Goal: Task Accomplishment & Management: Complete application form

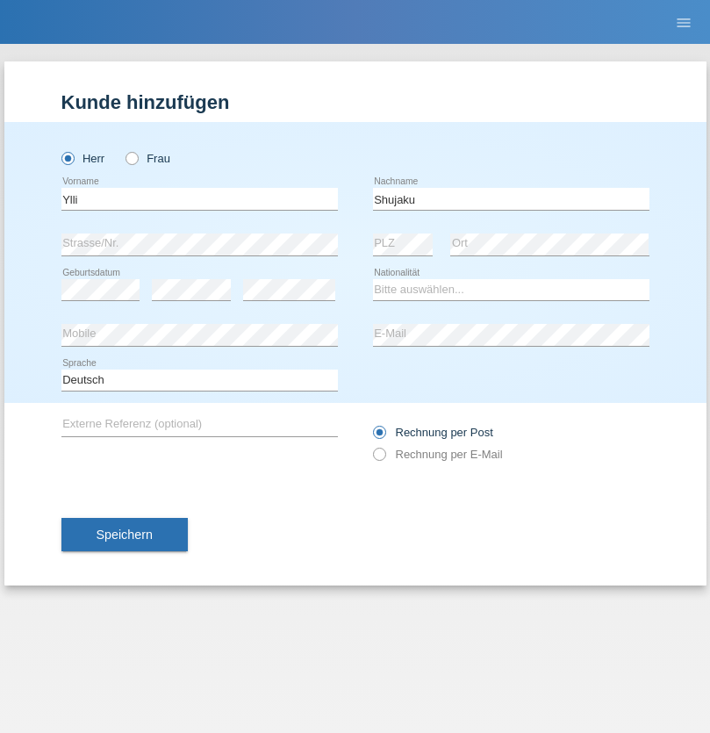
type input "Shujaku"
select select "XK"
select select "C"
select select "05"
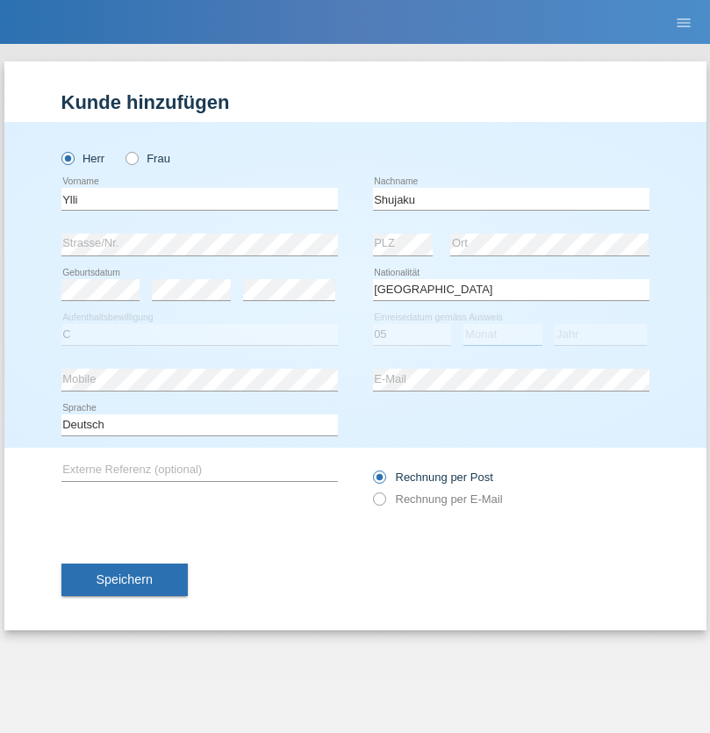
select select "02"
select select "2021"
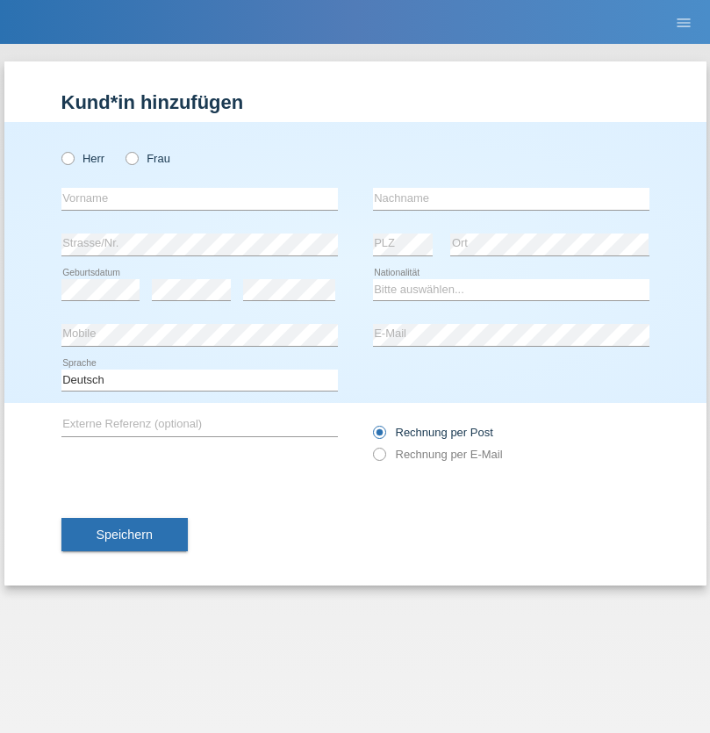
radio input "true"
click at [199, 198] on input "text" at bounding box center [199, 199] width 276 height 22
type input "Ylli"
click at [511, 198] on input "text" at bounding box center [511, 199] width 276 height 22
type input "Shujaku"
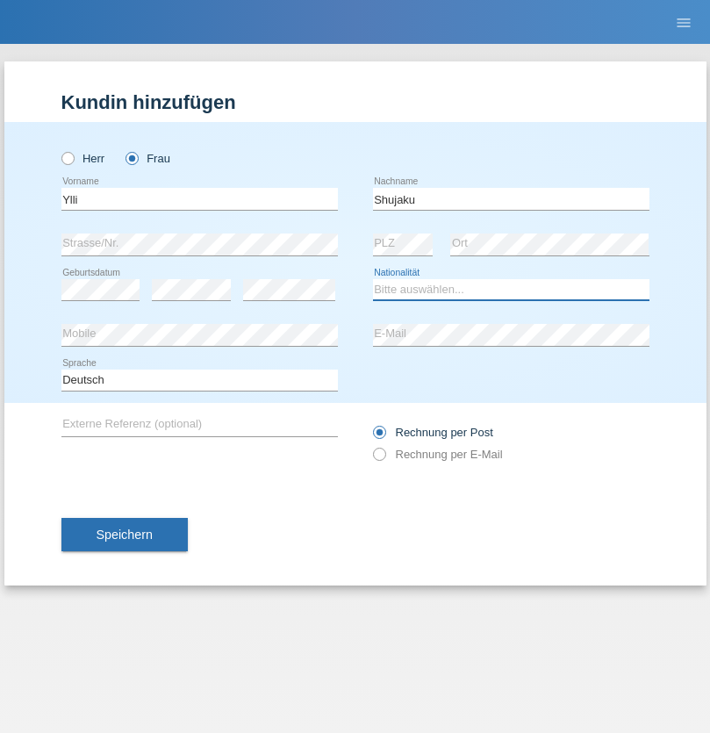
select select "XK"
select select "C"
select select "05"
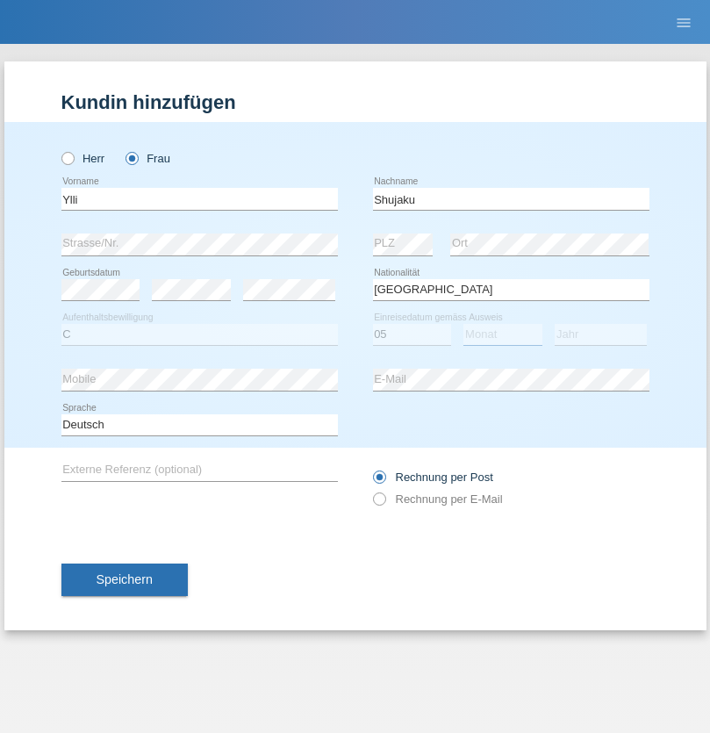
select select "02"
select select "2021"
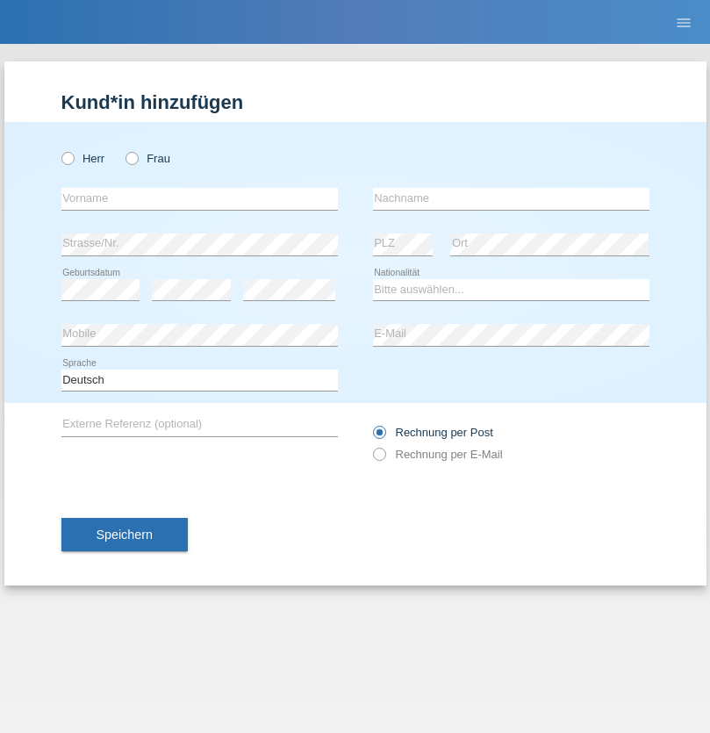
radio input "true"
click at [199, 198] on input "text" at bounding box center [199, 199] width 276 height 22
type input "Ruzhdi"
click at [511, 198] on input "text" at bounding box center [511, 199] width 276 height 22
type input "Mucolli"
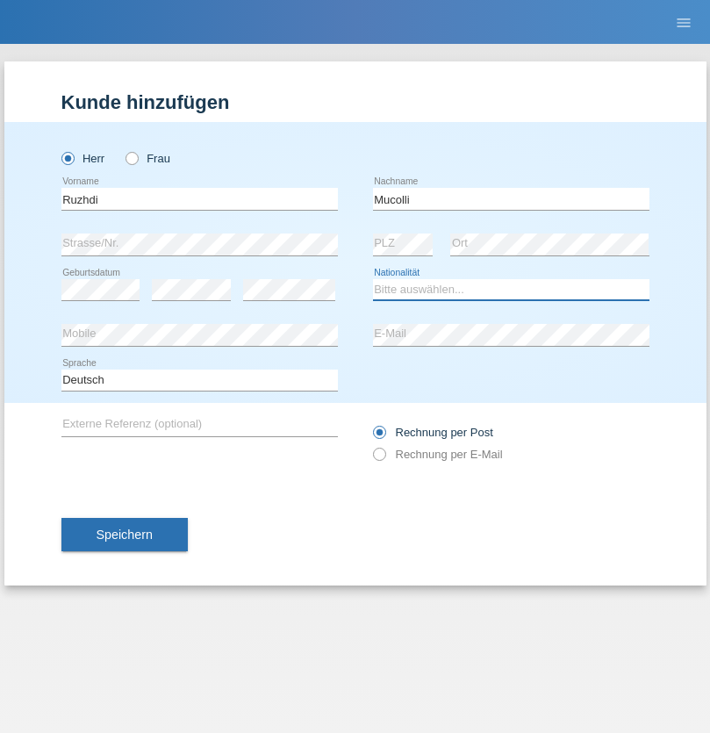
select select "CH"
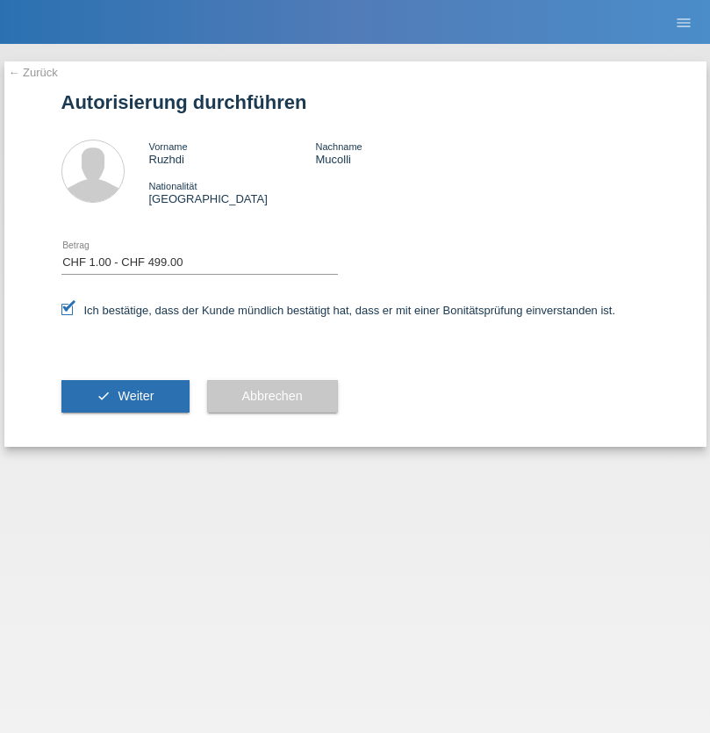
select select "1"
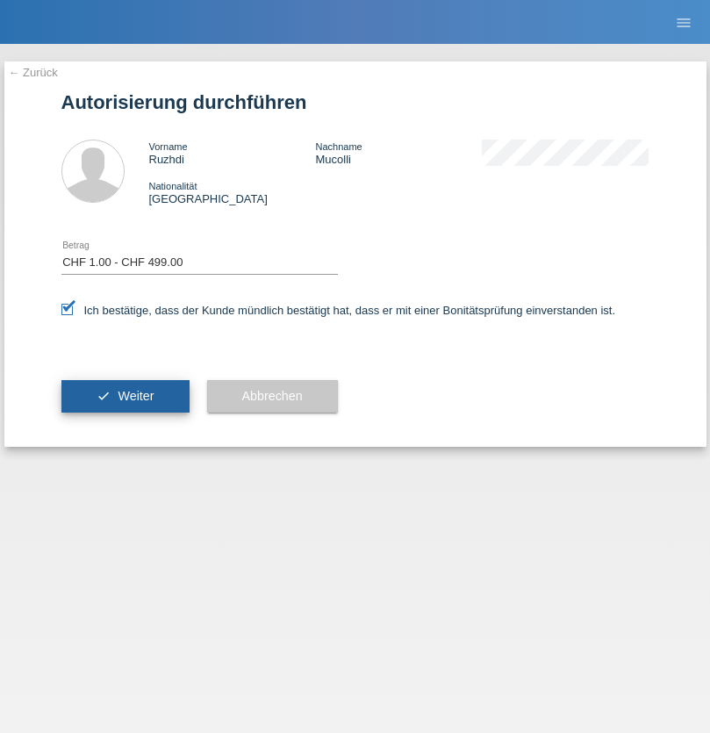
click at [125, 396] on span "Weiter" at bounding box center [136, 396] width 36 height 14
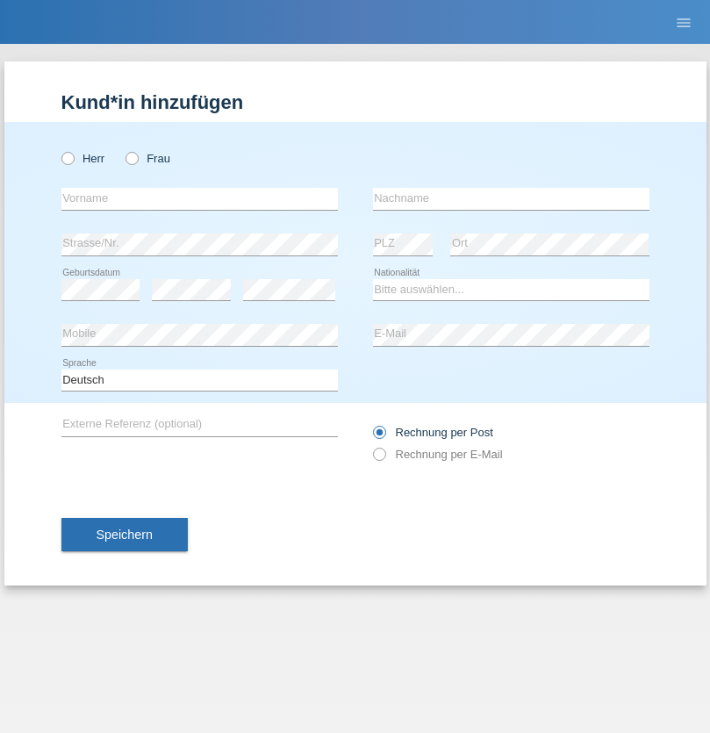
radio input "true"
click at [199, 198] on input "text" at bounding box center [199, 199] width 276 height 22
type input "Dominik"
click at [511, 198] on input "text" at bounding box center [511, 199] width 276 height 22
type input "Mucolli"
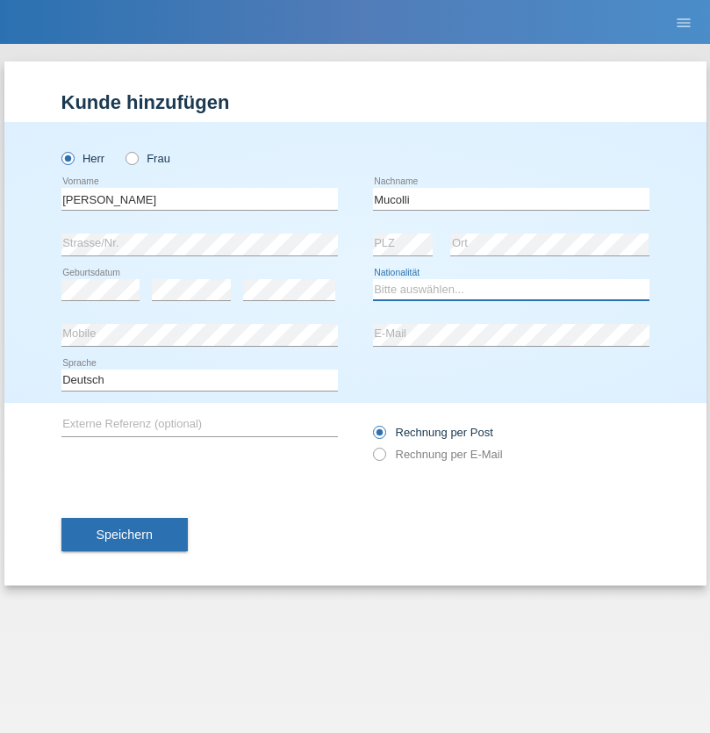
select select "CH"
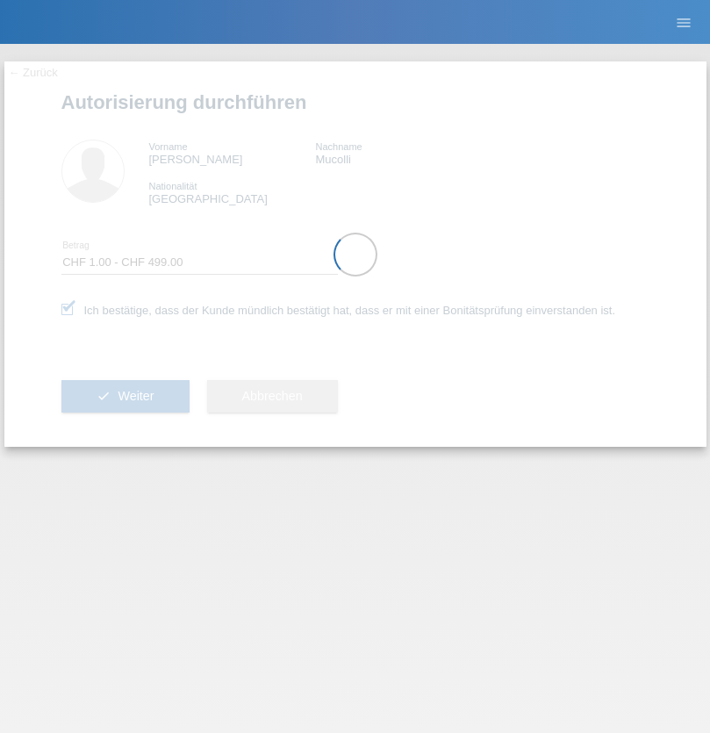
select select "1"
